Goal: Book appointment/travel/reservation

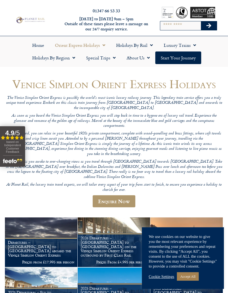
click at [197, 277] on link "Accept All" at bounding box center [188, 276] width 22 height 8
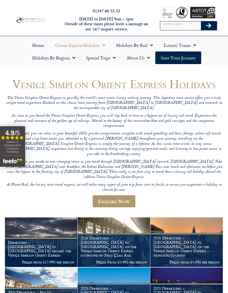
click at [203, 218] on img at bounding box center [187, 243] width 73 height 50
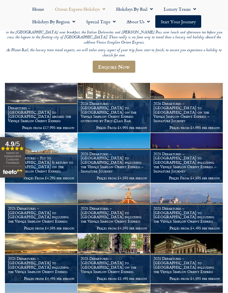
scroll to position [135, 0]
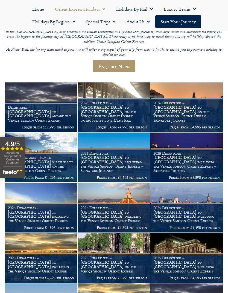
click at [202, 183] on img at bounding box center [187, 208] width 73 height 50
click at [57, 233] on img at bounding box center [41, 258] width 73 height 50
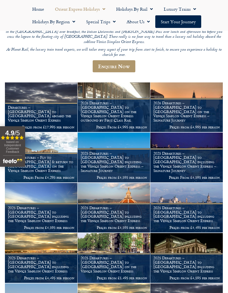
click at [56, 233] on img at bounding box center [41, 258] width 73 height 50
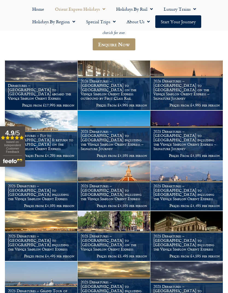
click at [48, 211] on img at bounding box center [41, 236] width 73 height 50
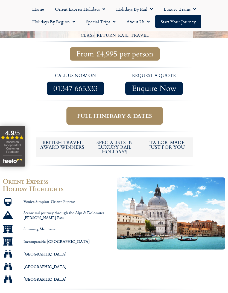
scroll to position [198, 0]
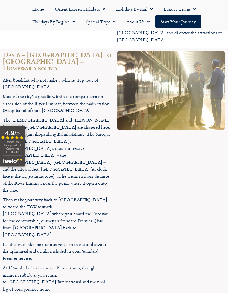
scroll to position [1522, 0]
